Goal: Task Accomplishment & Management: Complete application form

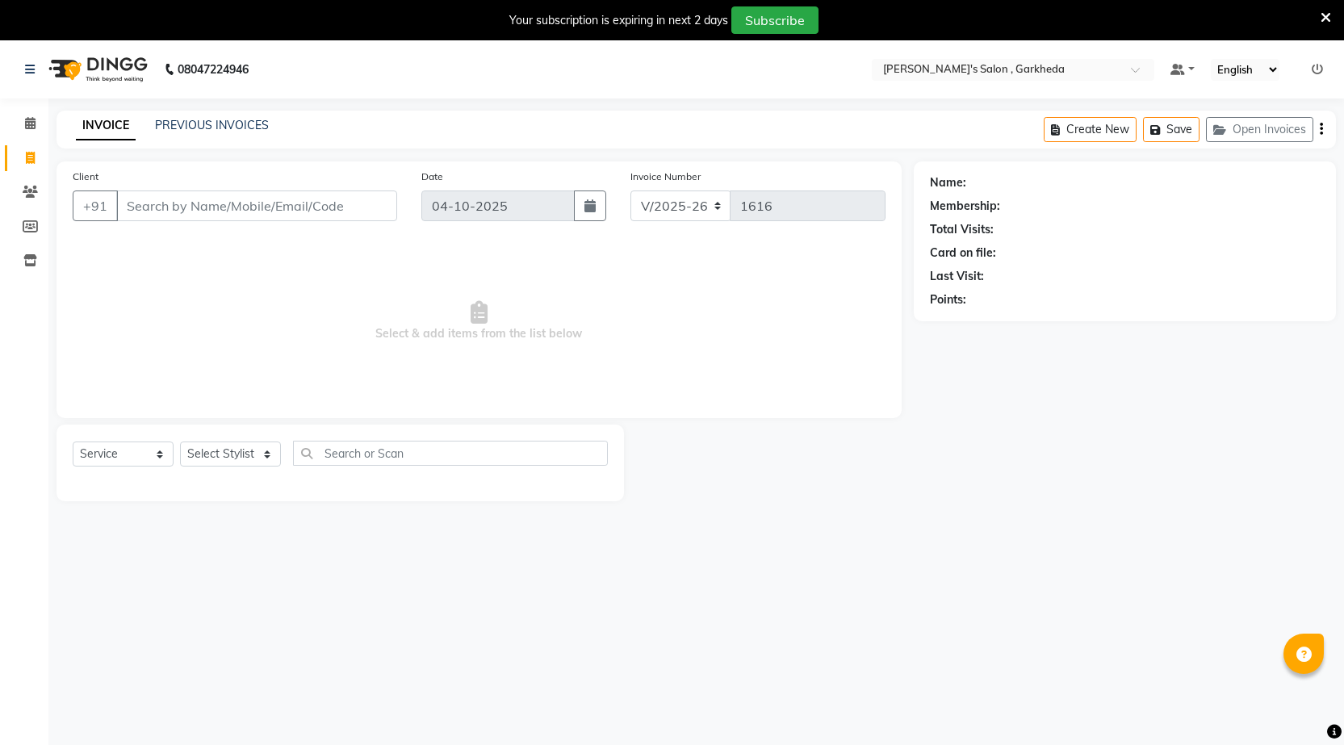
select select "7062"
select select "service"
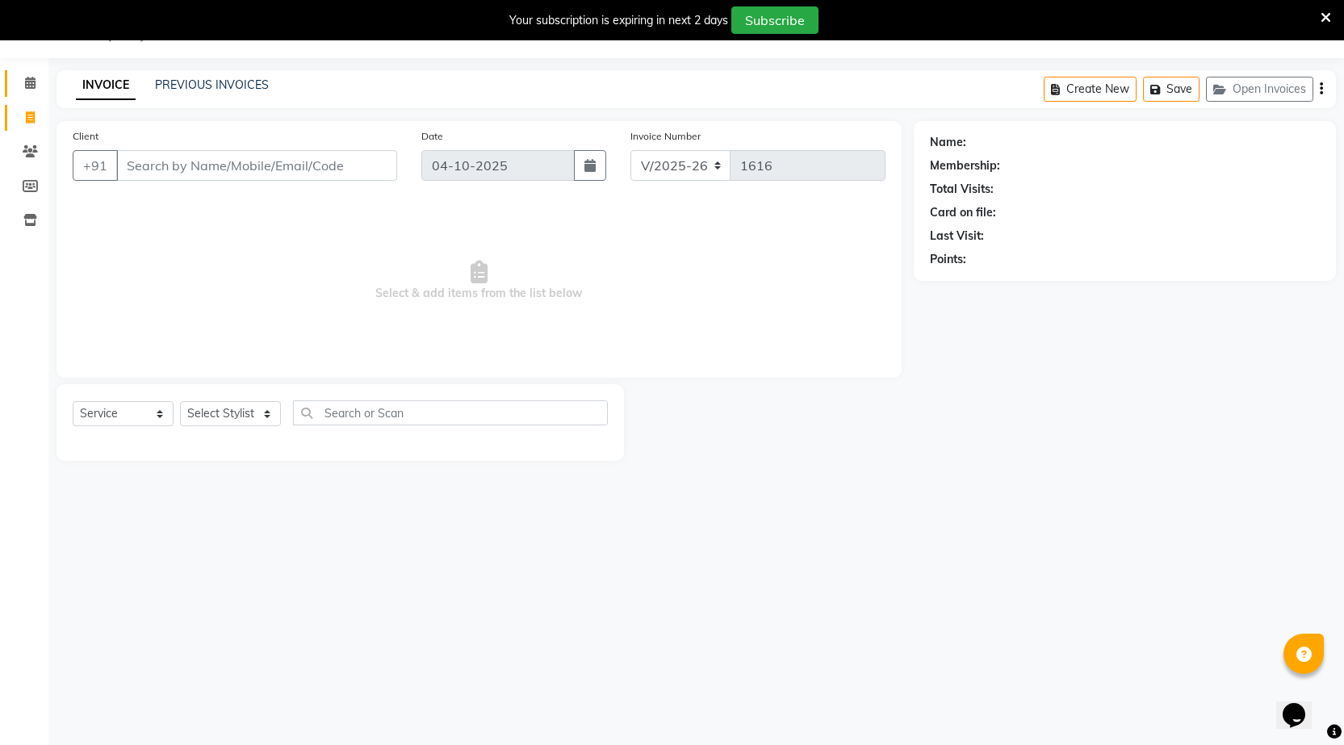
click at [33, 73] on link "Calendar" at bounding box center [24, 83] width 39 height 27
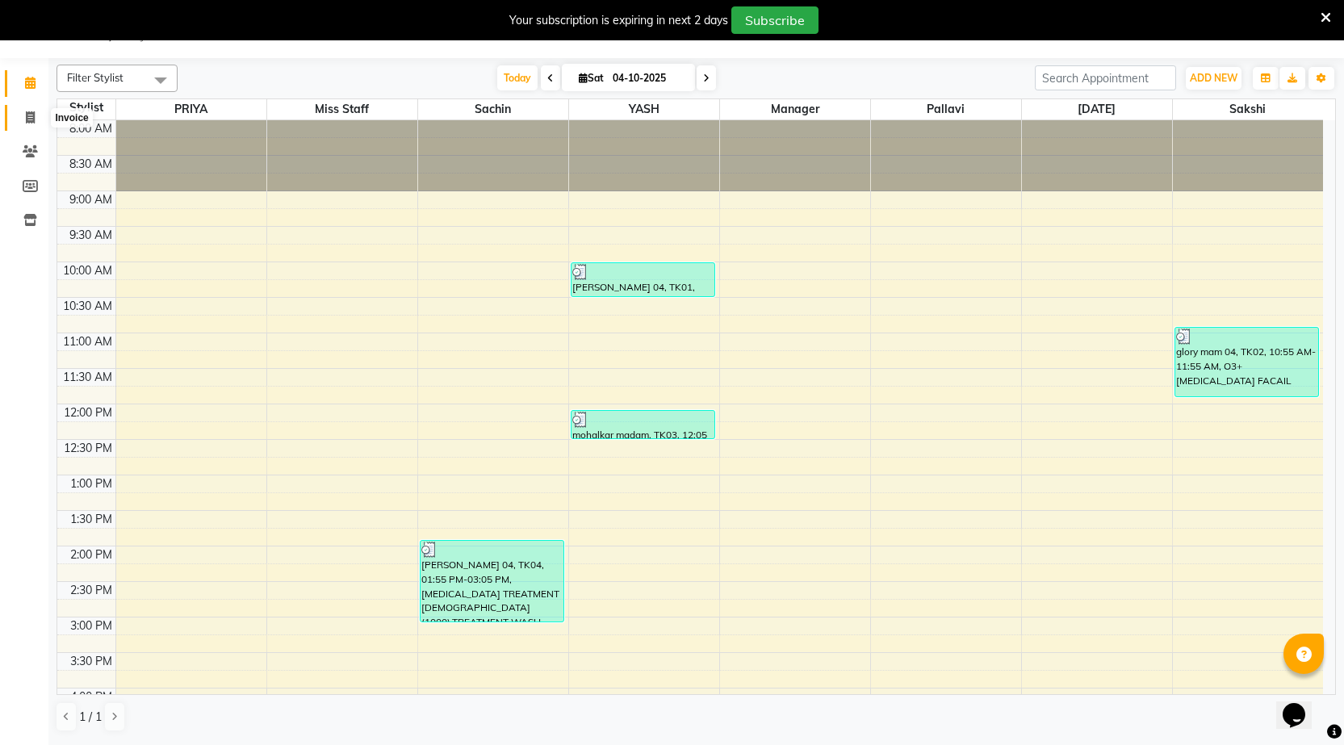
click at [38, 114] on span at bounding box center [30, 118] width 28 height 19
select select "service"
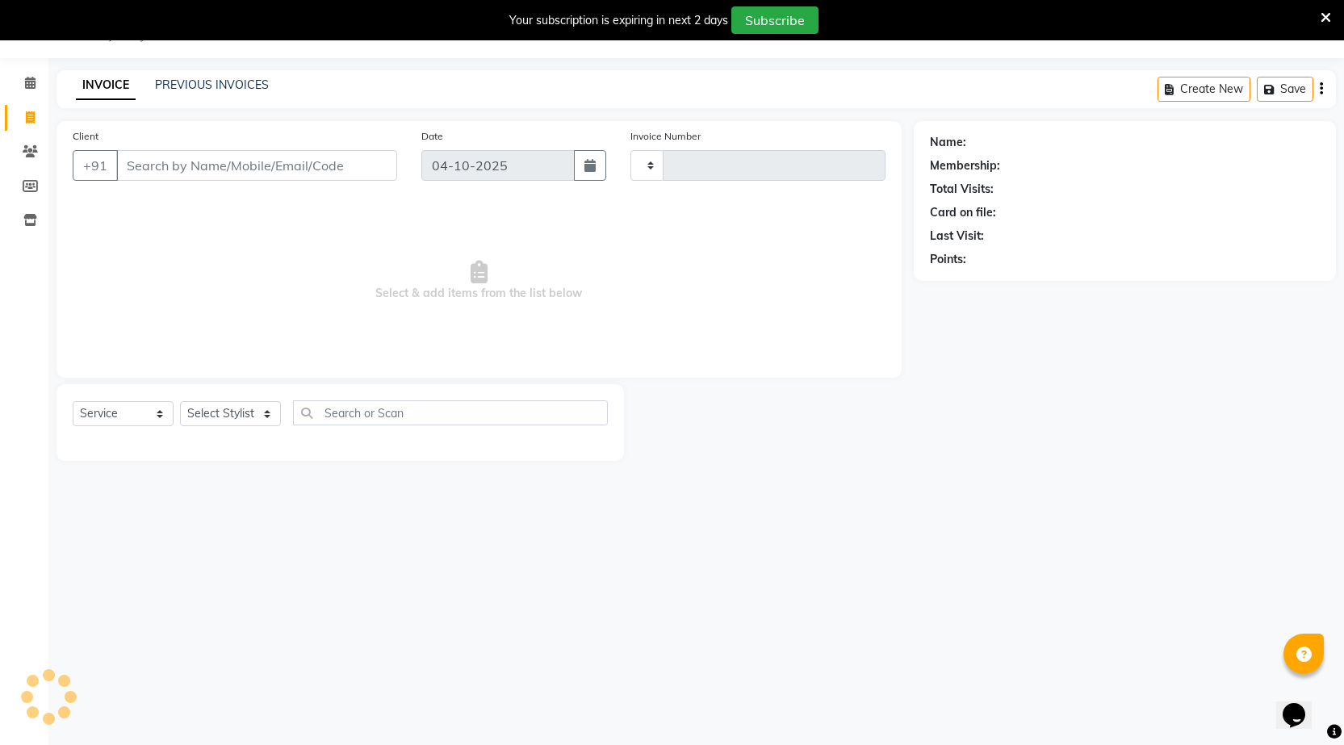
type input "1616"
select select "7062"
click at [236, 420] on select "Select Stylist [DATE] manager miss staff [PERSON_NAME]" at bounding box center [230, 413] width 101 height 25
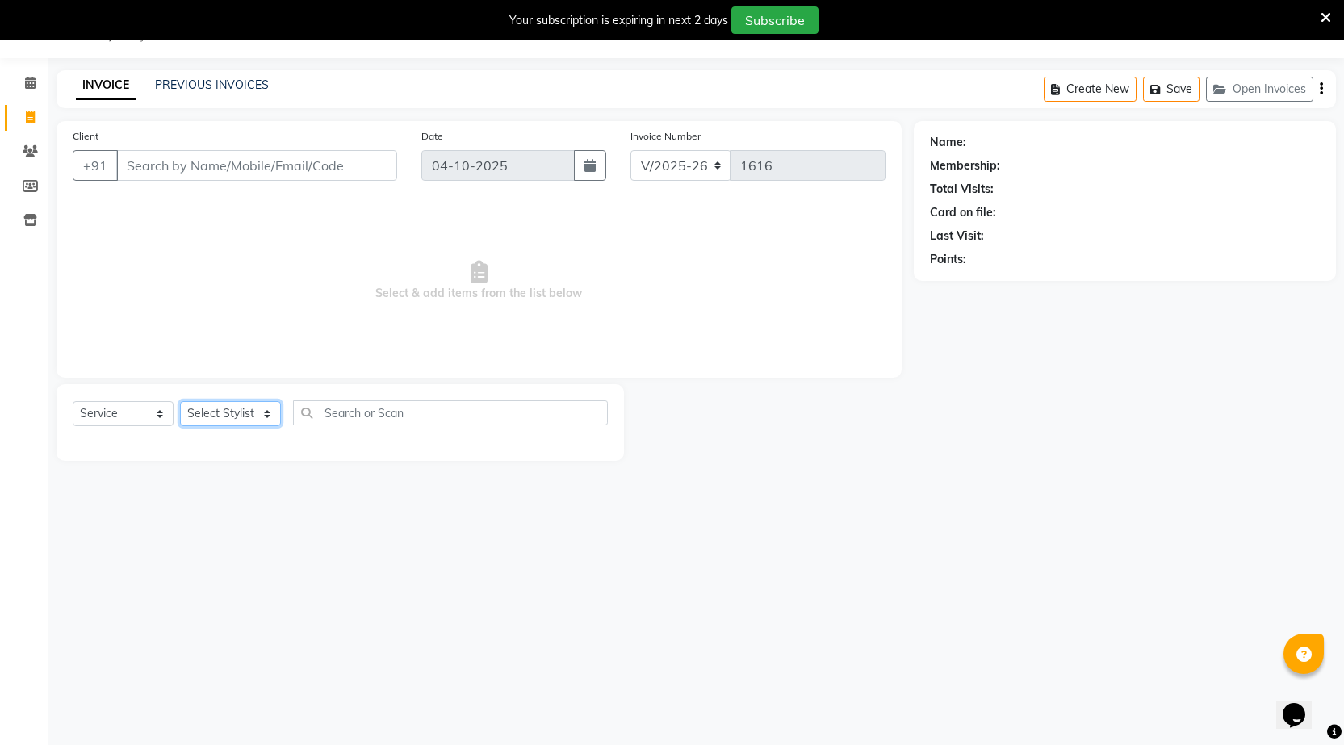
select select "64119"
click at [180, 401] on select "Select Stylist [DATE] manager miss staff [PERSON_NAME]" at bounding box center [230, 413] width 101 height 25
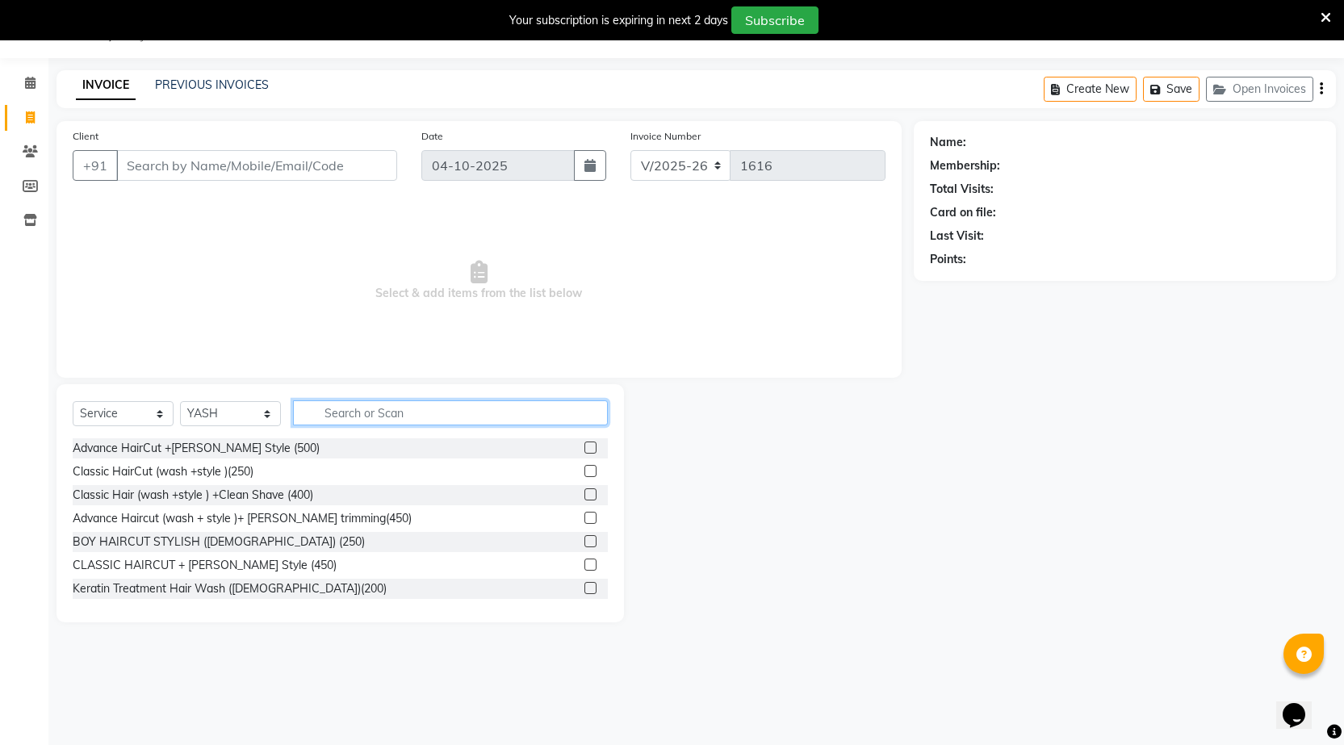
click at [352, 408] on input "text" at bounding box center [450, 412] width 315 height 25
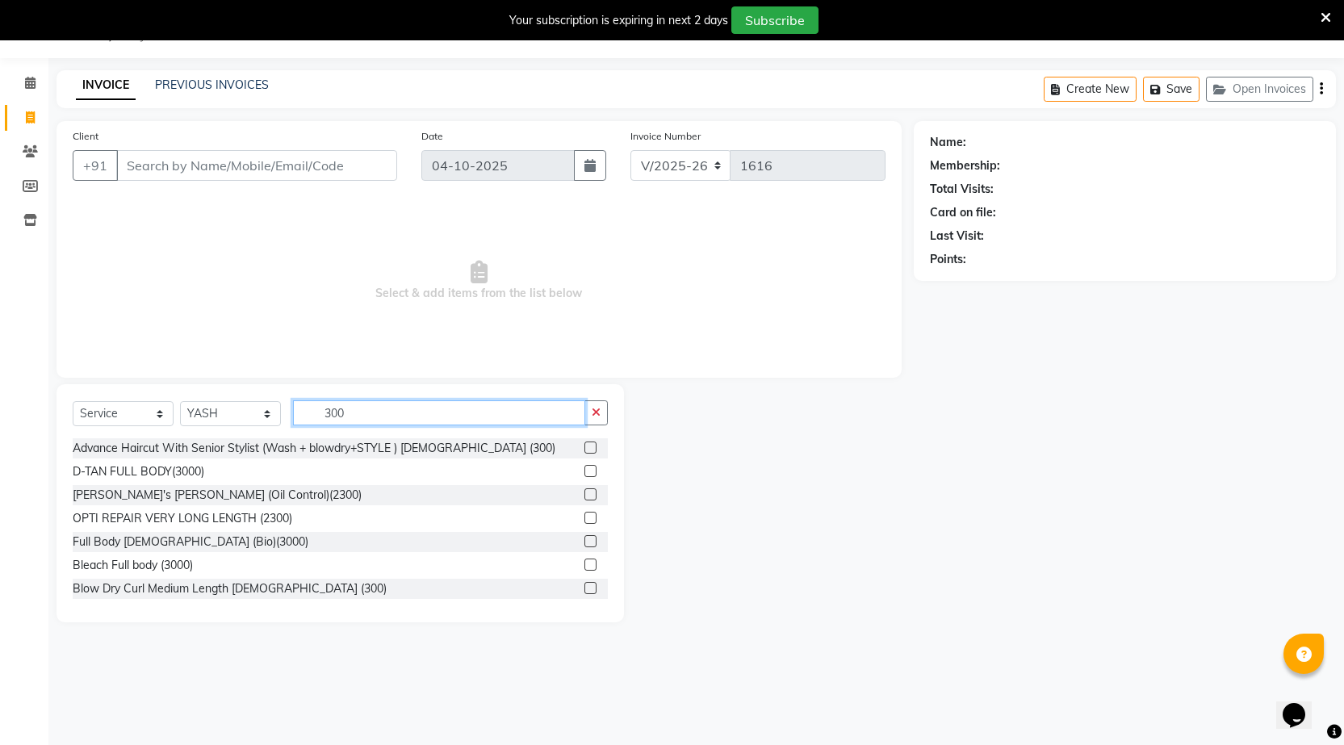
type input "300"
click at [584, 444] on label at bounding box center [590, 447] width 12 height 12
click at [584, 444] on input "checkbox" at bounding box center [589, 448] width 10 height 10
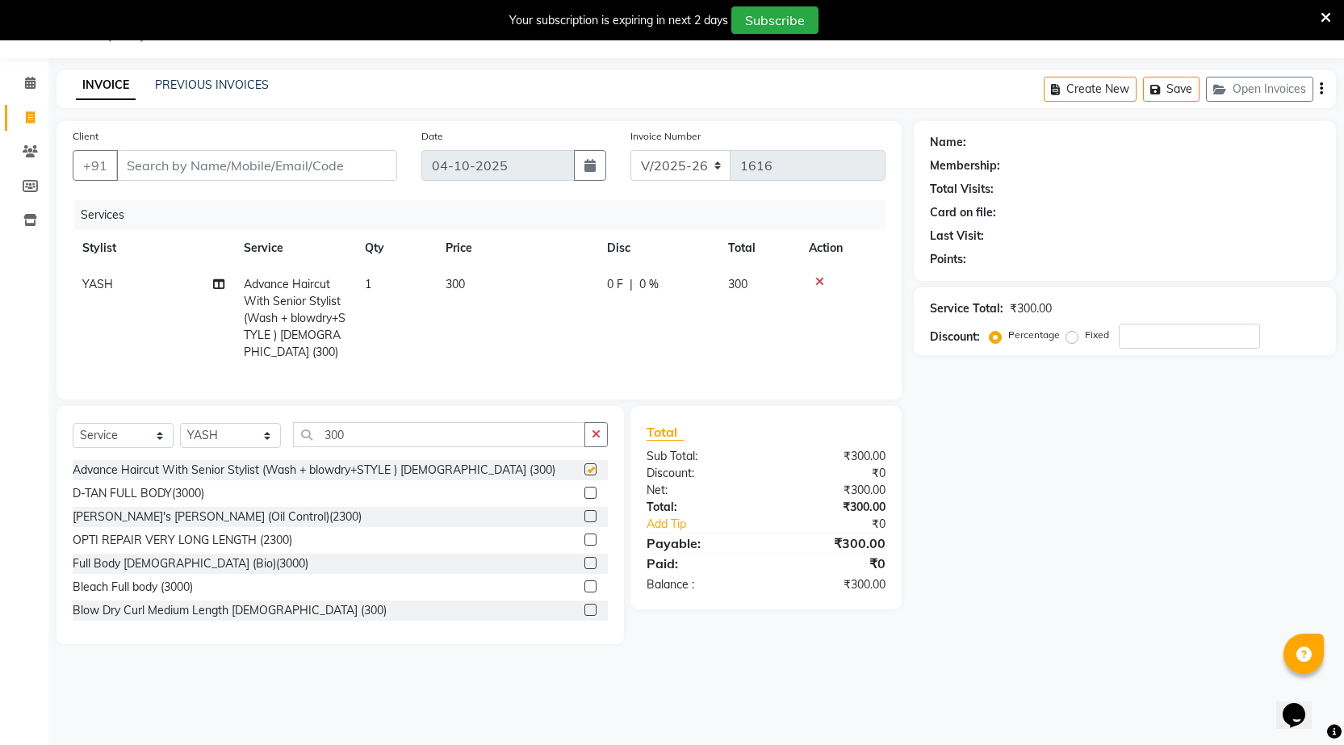
checkbox input "false"
click at [571, 441] on input "300" at bounding box center [439, 434] width 292 height 25
type input "3"
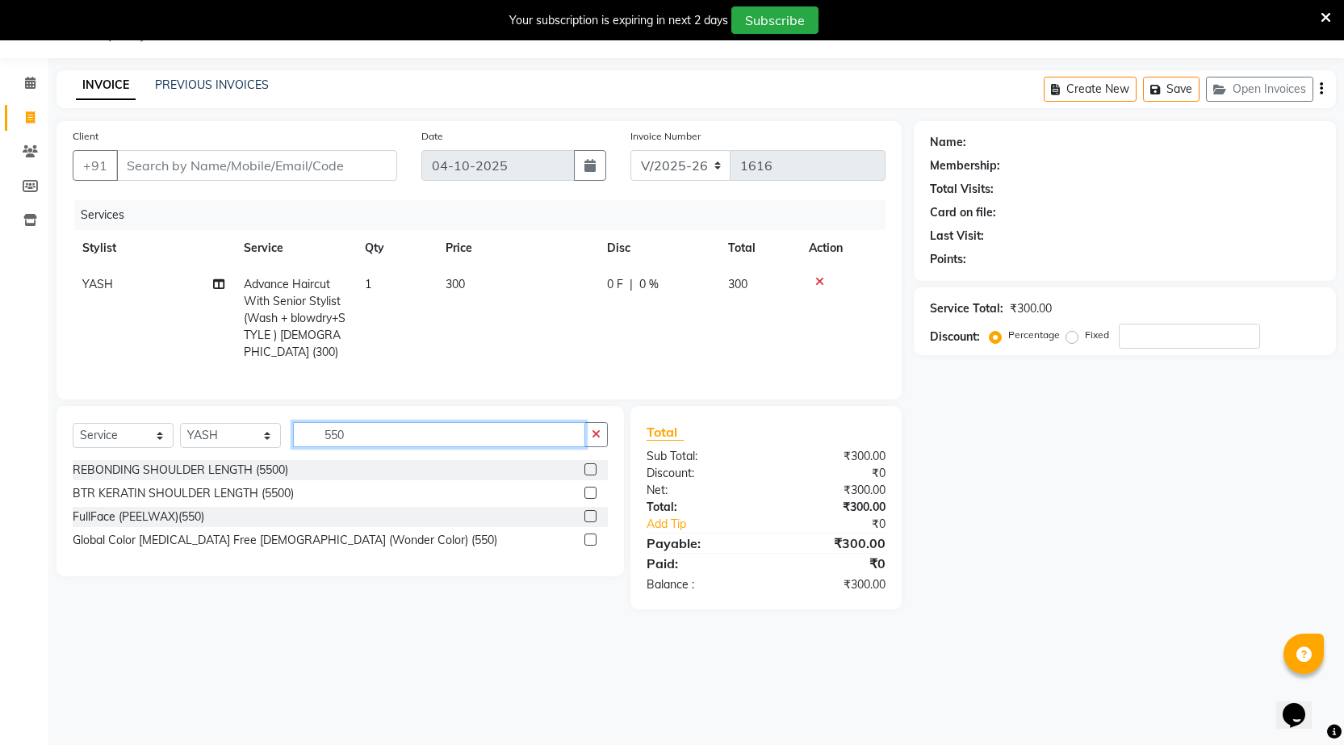
type input "550"
click at [594, 546] on label at bounding box center [590, 539] width 12 height 12
click at [594, 546] on input "checkbox" at bounding box center [589, 540] width 10 height 10
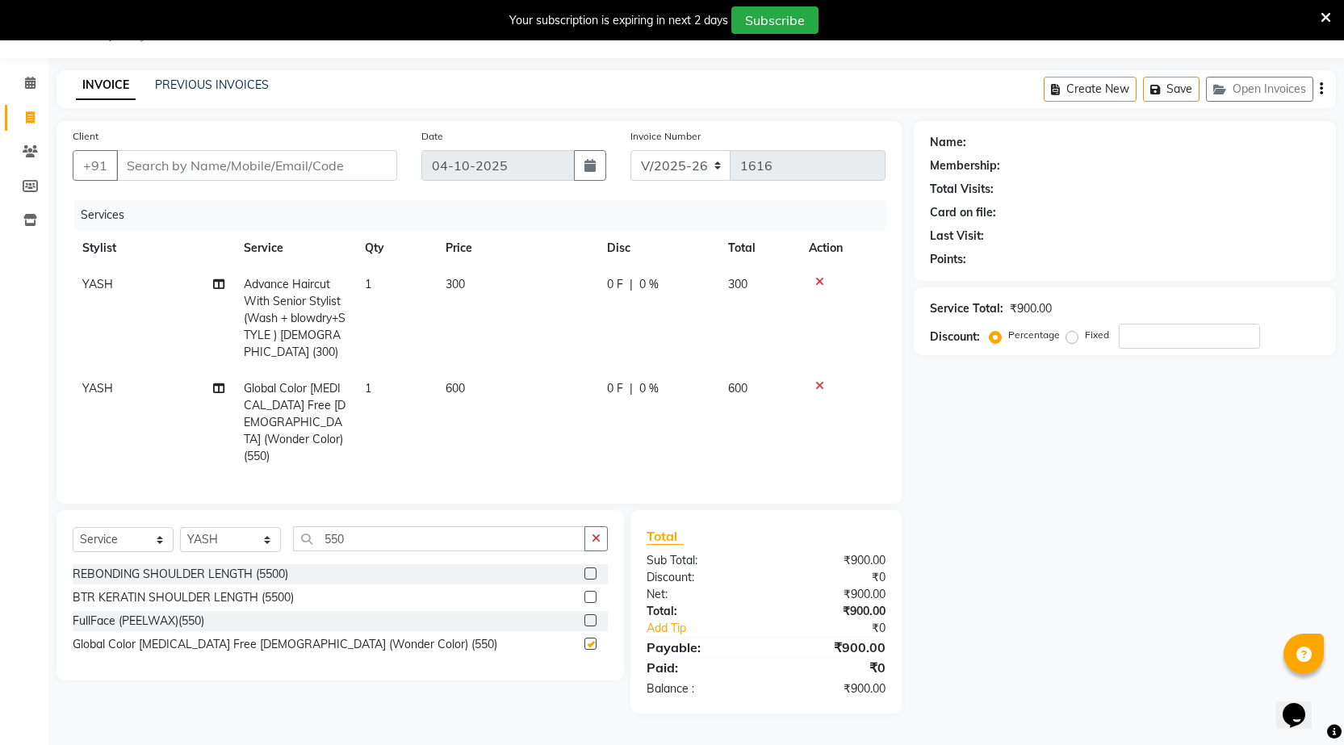
checkbox input "false"
click at [496, 526] on input "550" at bounding box center [439, 538] width 292 height 25
type input "5"
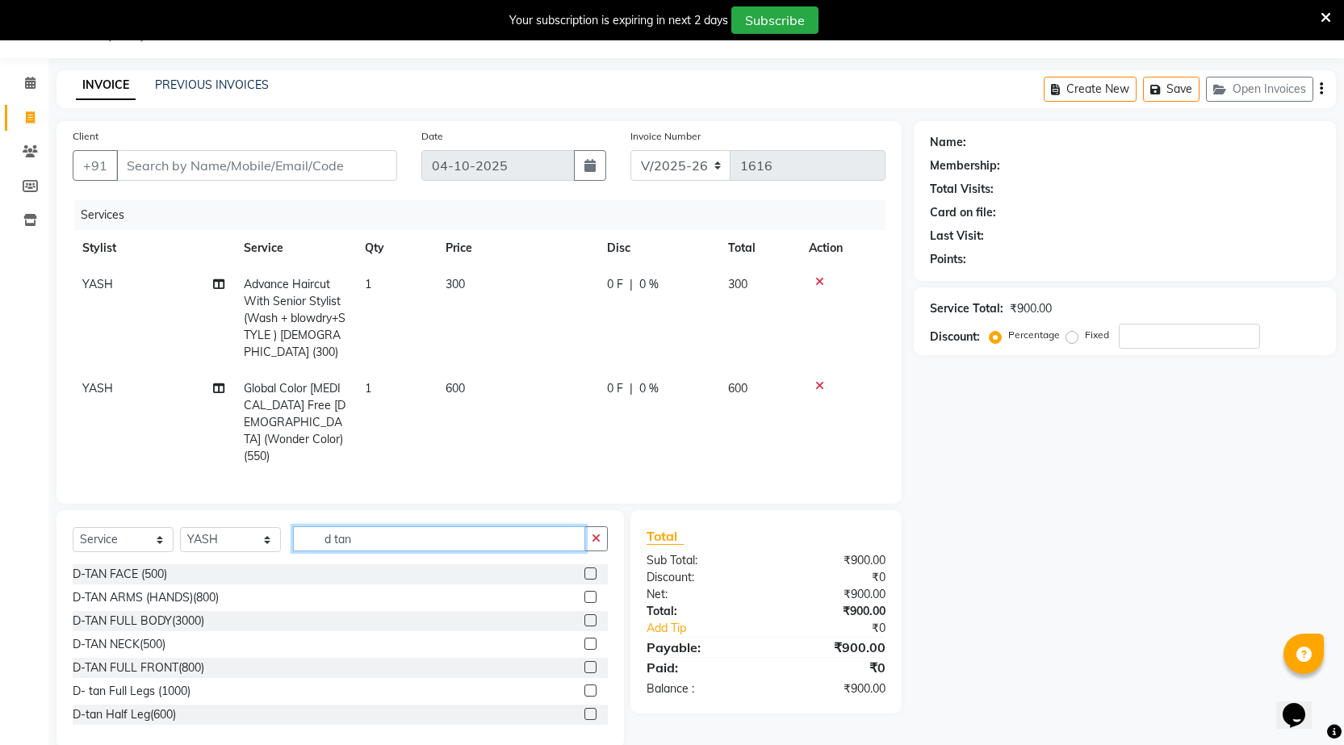
type input "d tan"
click at [584, 567] on label at bounding box center [590, 573] width 12 height 12
click at [584, 569] on input "checkbox" at bounding box center [589, 574] width 10 height 10
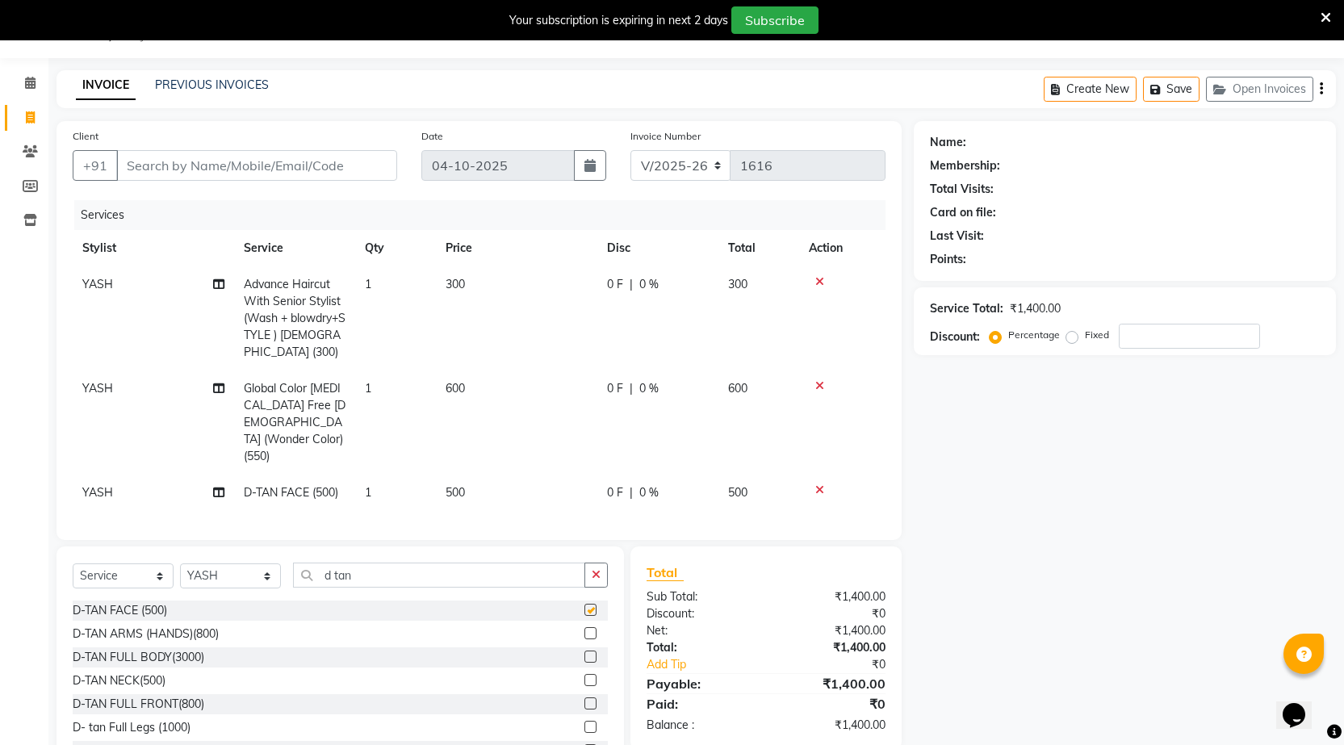
checkbox input "false"
click at [490, 475] on td "500" at bounding box center [516, 493] width 161 height 36
select select "64119"
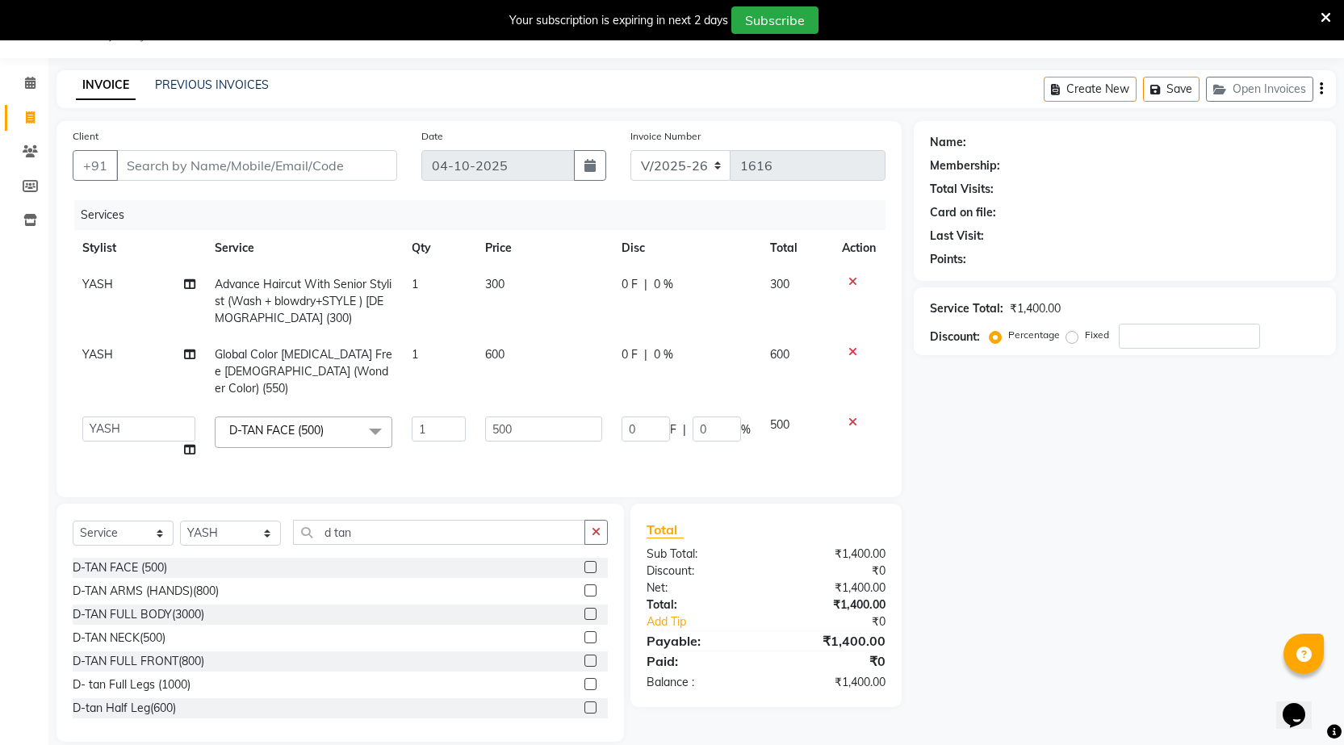
drag, startPoint x: 487, startPoint y: 454, endPoint x: 500, endPoint y: 453, distance: 12.9
click at [500, 453] on div "Services Stylist Service Qty Price Disc Total Action YASH Advance Haircut With …" at bounding box center [479, 340] width 813 height 281
click at [543, 417] on input "500" at bounding box center [543, 428] width 117 height 25
type input "5"
type input "600"
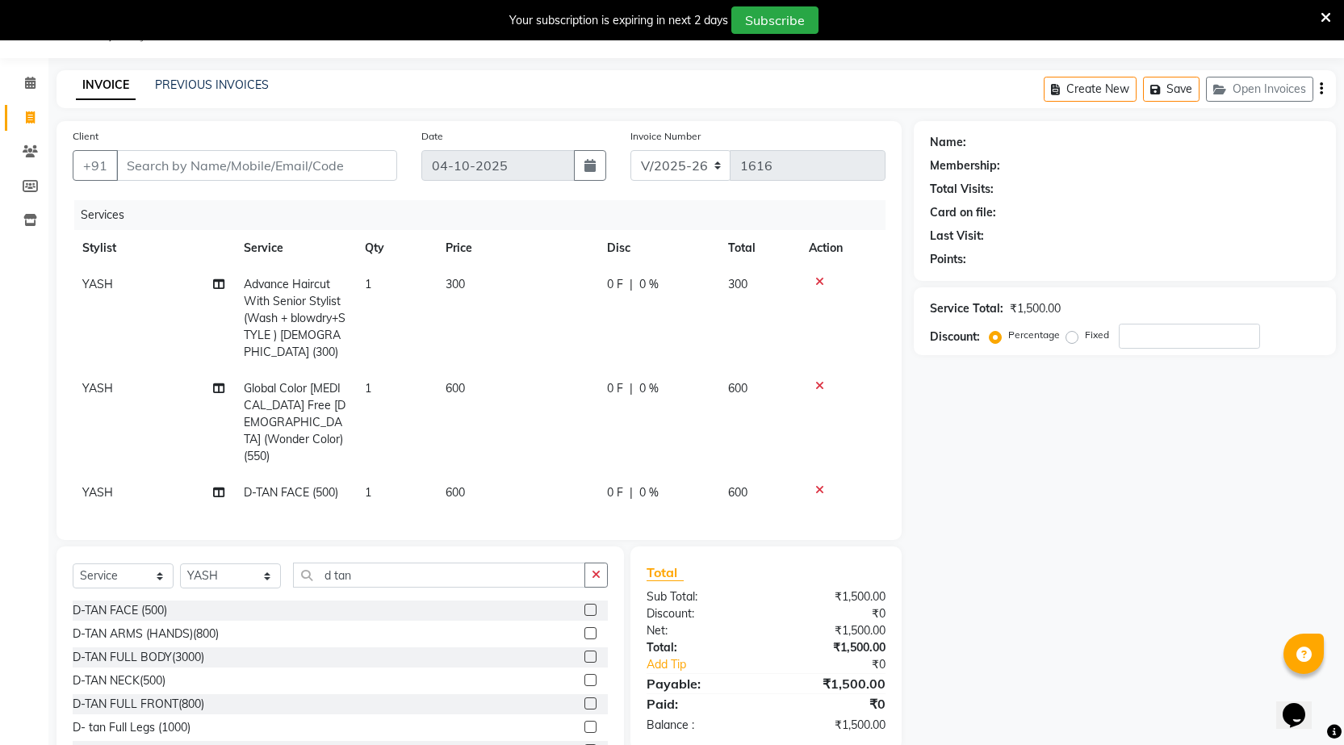
click at [1182, 475] on div "Name: Membership: Total Visits: Card on file: Last Visit: Points: Service Total…" at bounding box center [1131, 452] width 434 height 663
click at [233, 169] on input "Client" at bounding box center [256, 165] width 281 height 31
type input "s"
type input "0"
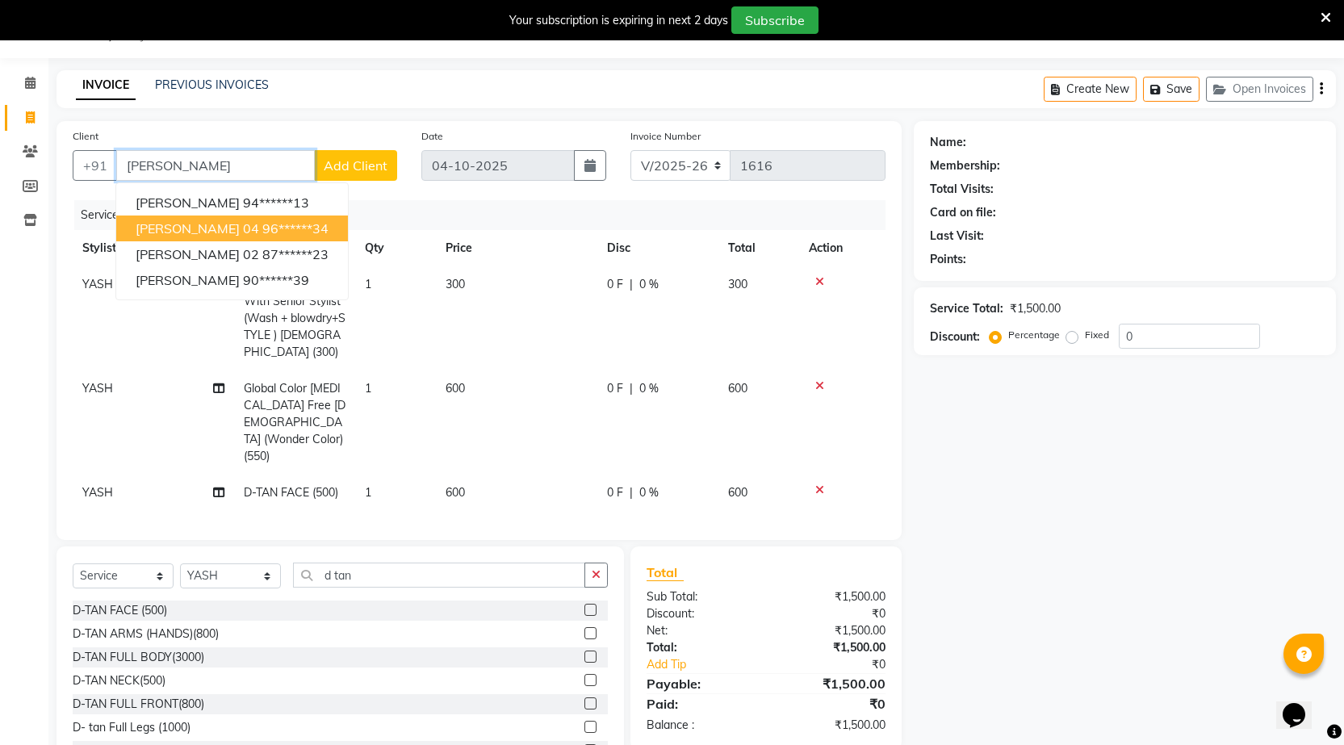
click at [182, 228] on span "[PERSON_NAME] 04" at bounding box center [197, 228] width 123 height 16
type input "96******34"
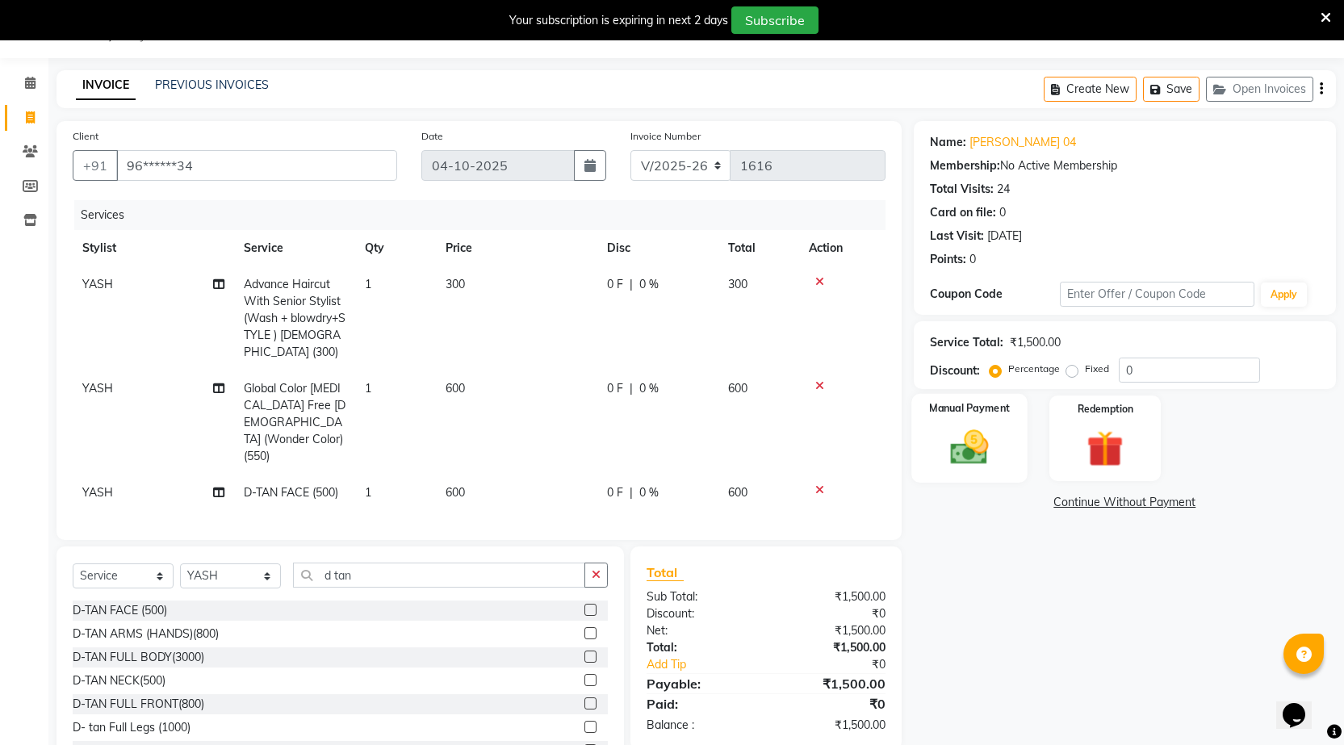
click at [989, 440] on img at bounding box center [969, 447] width 62 height 44
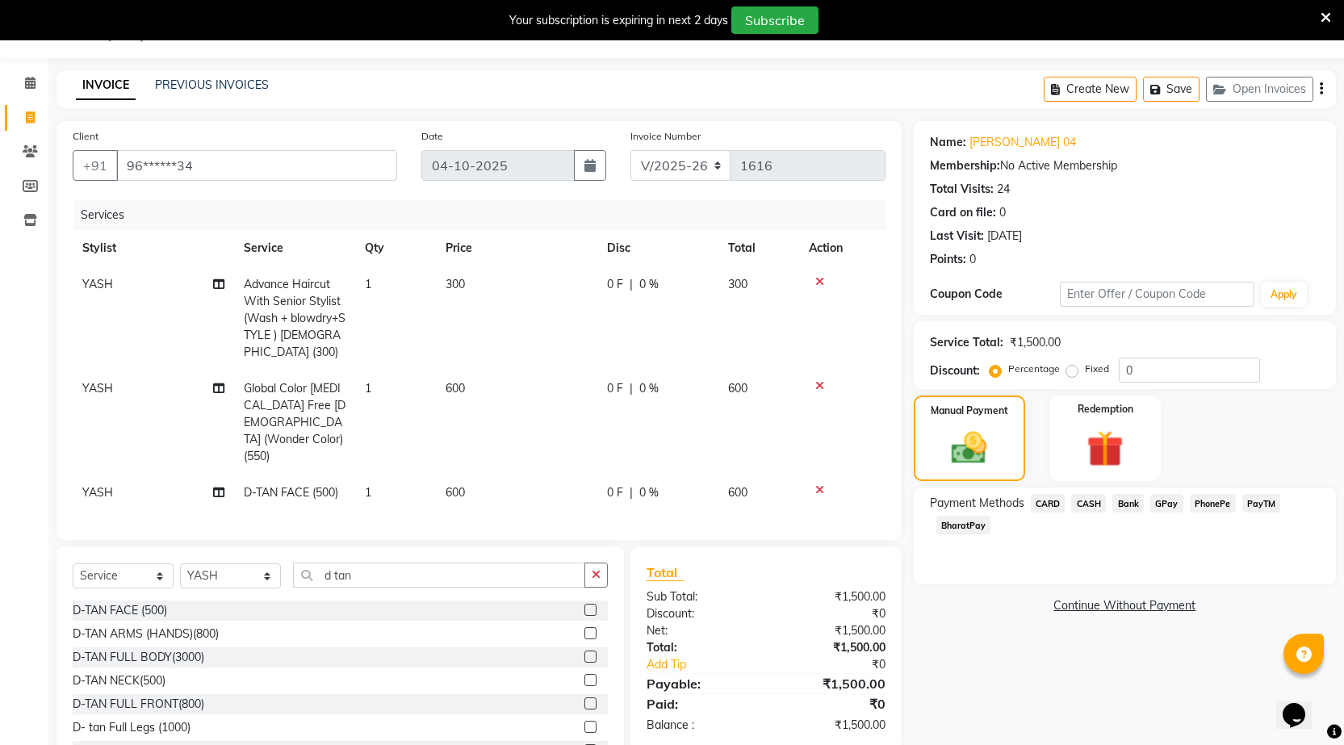
click at [1086, 502] on span "CASH" at bounding box center [1088, 503] width 35 height 19
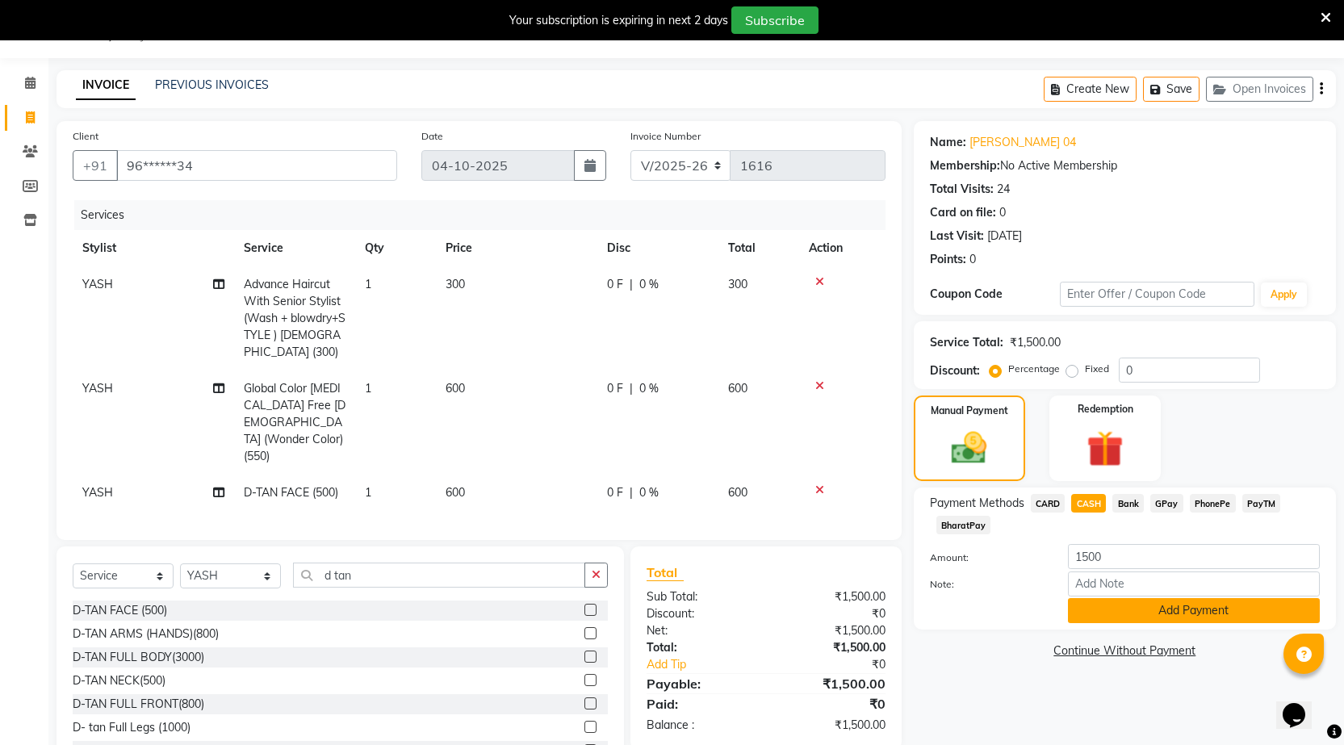
click at [1123, 602] on button "Add Payment" at bounding box center [1194, 610] width 252 height 25
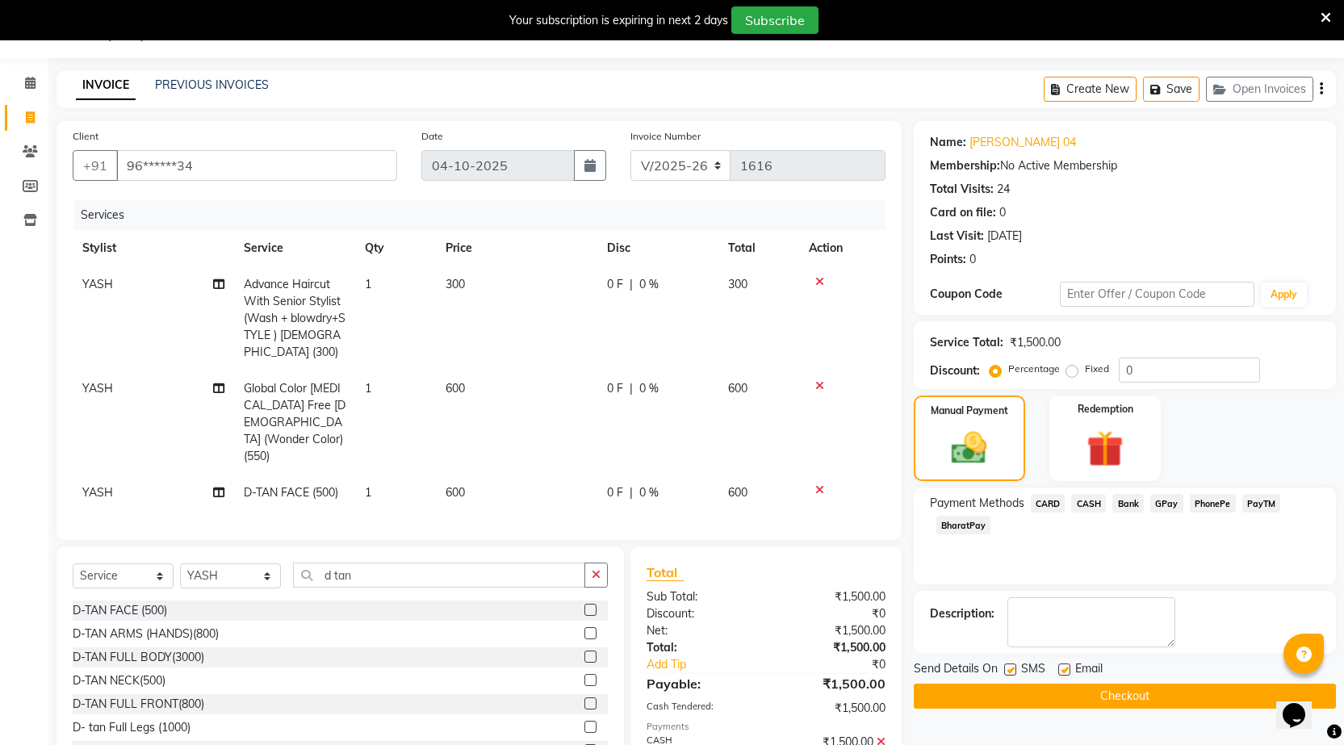
scroll to position [105, 0]
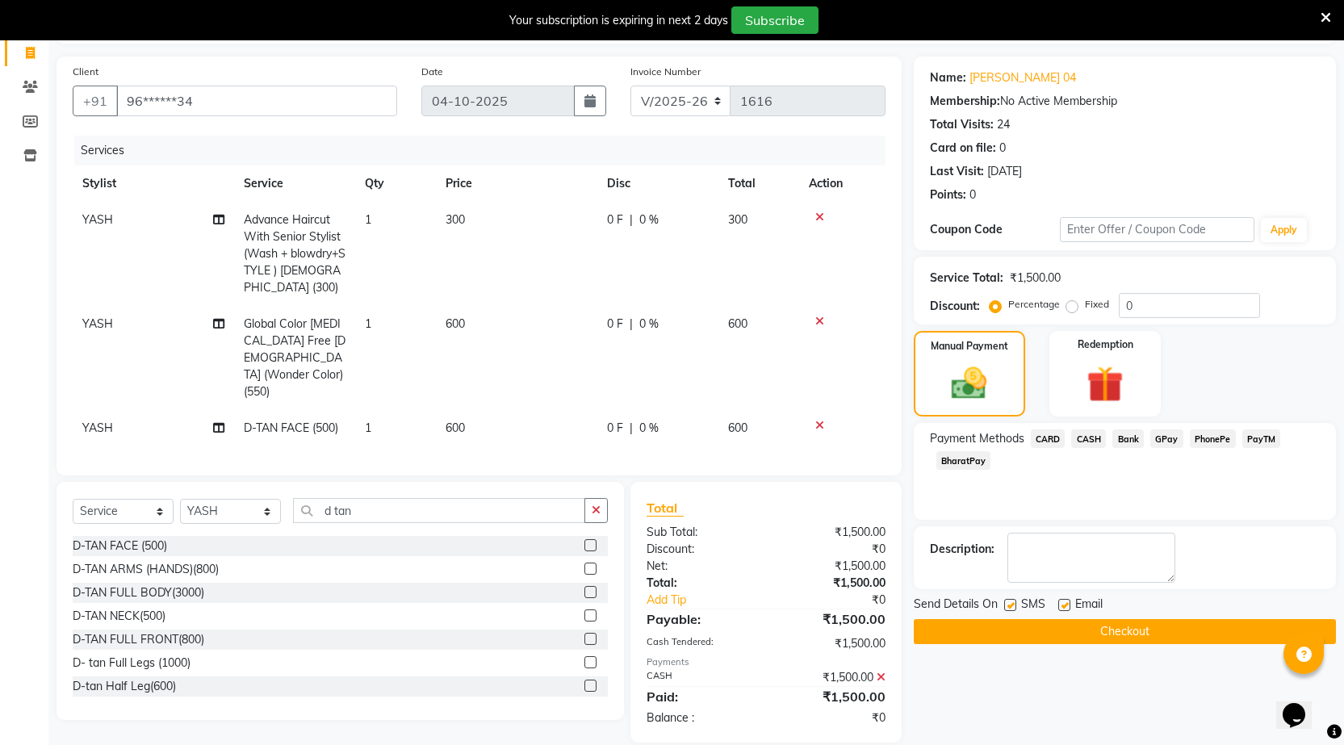
click at [1110, 638] on button "Checkout" at bounding box center [1125, 631] width 422 height 25
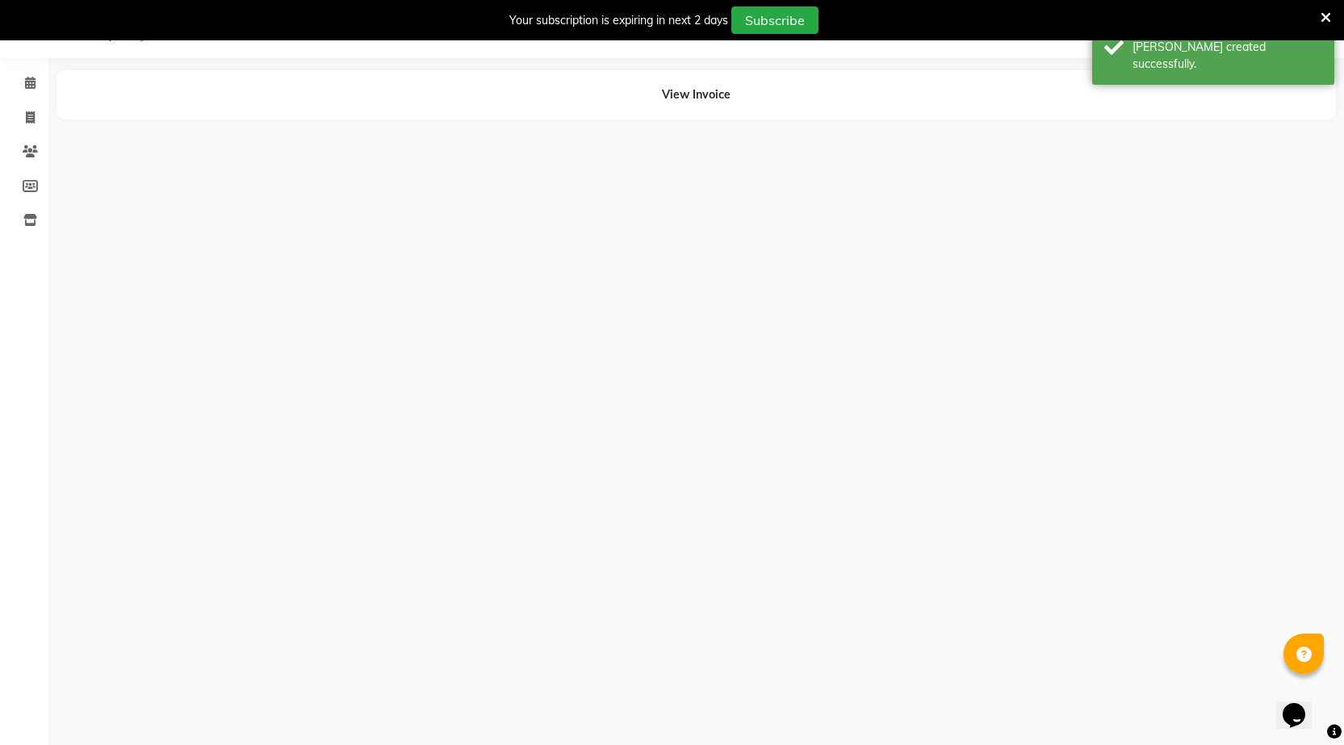
scroll to position [40, 0]
